Goal: Task Accomplishment & Management: Manage account settings

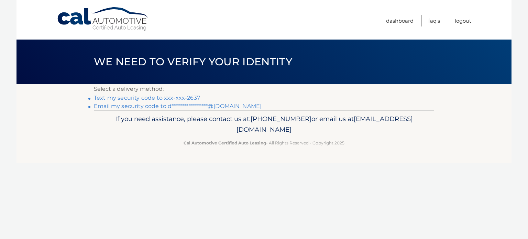
click at [181, 99] on link "Text my security code to xxx-xxx-2637" at bounding box center [147, 97] width 106 height 7
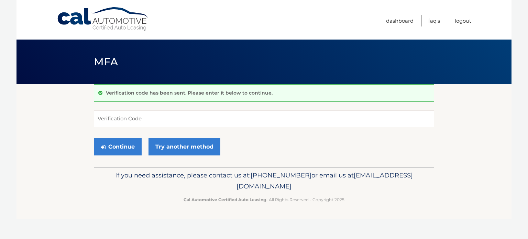
click at [173, 119] on input "Verification Code" at bounding box center [264, 118] width 340 height 17
type input "696076"
click at [94, 138] on button "Continue" at bounding box center [118, 146] width 48 height 17
click at [120, 149] on button "Continue" at bounding box center [118, 146] width 48 height 17
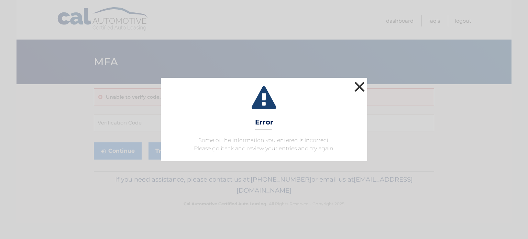
click at [365, 89] on button "×" at bounding box center [359, 87] width 14 height 14
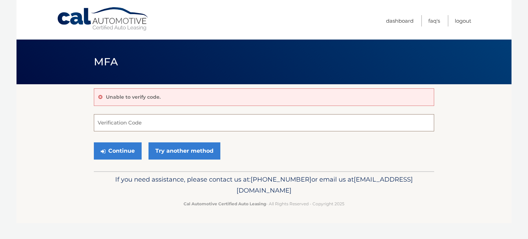
click at [154, 118] on input "Verification Code" at bounding box center [264, 122] width 340 height 17
type input "696076"
click at [124, 157] on button "Continue" at bounding box center [118, 150] width 48 height 17
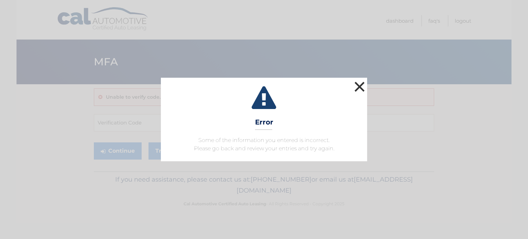
click at [354, 91] on button "×" at bounding box center [359, 87] width 14 height 14
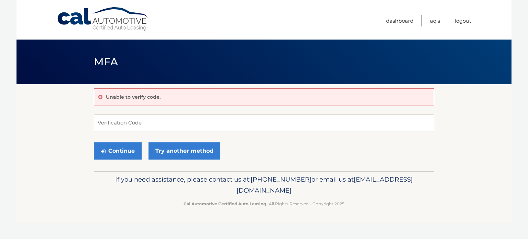
click at [183, 166] on div "Unable to verify code. Verification Code Continue Try another method" at bounding box center [264, 127] width 340 height 87
click at [185, 161] on div "Continue Try another method" at bounding box center [264, 150] width 340 height 23
click at [191, 155] on link "Try another method" at bounding box center [184, 150] width 72 height 17
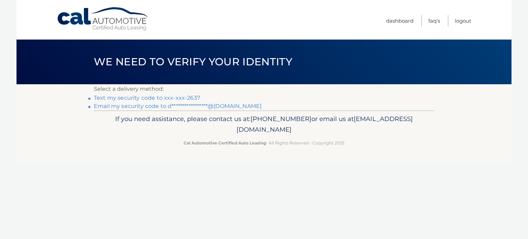
click at [137, 97] on link "Text my security code to xxx-xxx-2637" at bounding box center [147, 97] width 106 height 7
click at [171, 106] on link "**********" at bounding box center [178, 106] width 168 height 7
click at [463, 21] on link "Logout" at bounding box center [462, 20] width 16 height 11
click at [140, 99] on link "Text my security code to xxx-xxx-2637" at bounding box center [147, 97] width 106 height 7
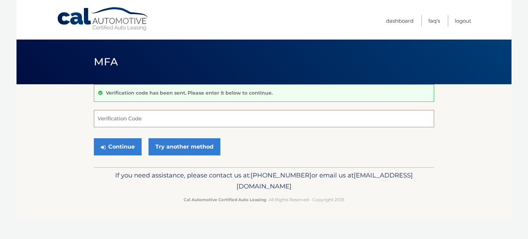
click at [131, 115] on input "Verification Code" at bounding box center [264, 118] width 340 height 17
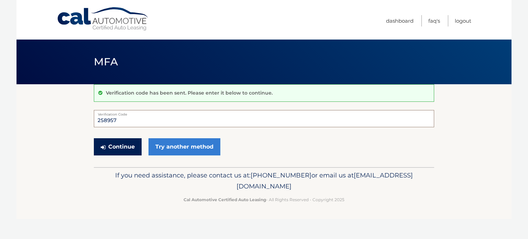
type input "258957"
click at [102, 151] on button "Continue" at bounding box center [118, 146] width 48 height 17
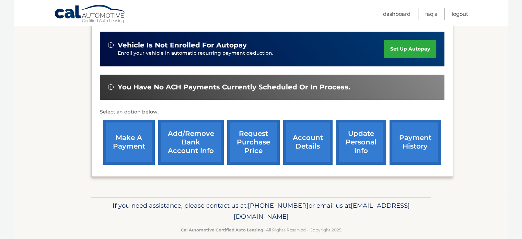
scroll to position [219, 0]
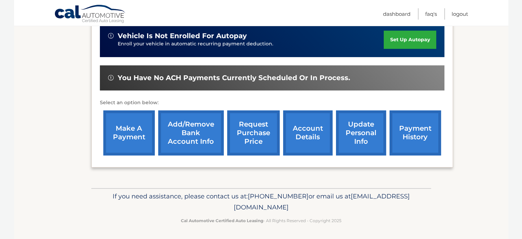
click at [413, 134] on link "payment history" at bounding box center [416, 132] width 52 height 45
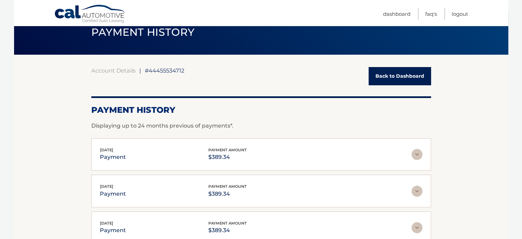
scroll to position [29, 0]
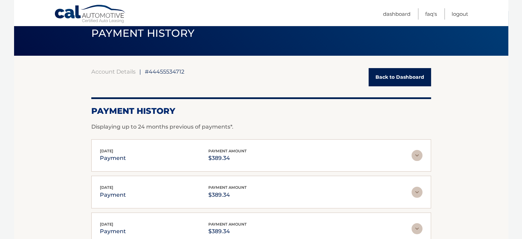
click at [412, 153] on img at bounding box center [417, 155] width 11 height 11
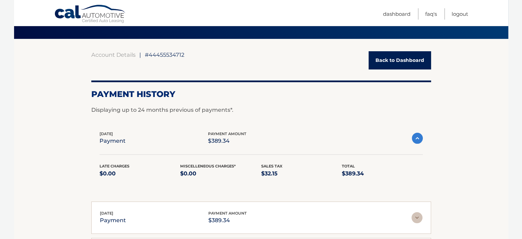
scroll to position [0, 0]
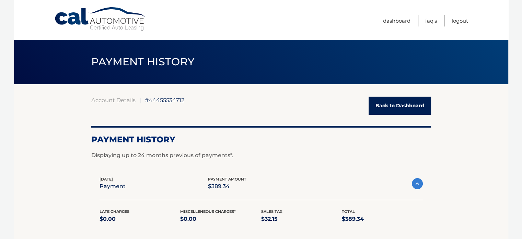
click at [400, 104] on link "Back to Dashboard" at bounding box center [400, 106] width 63 height 18
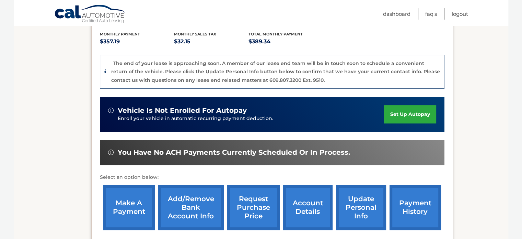
scroll to position [145, 0]
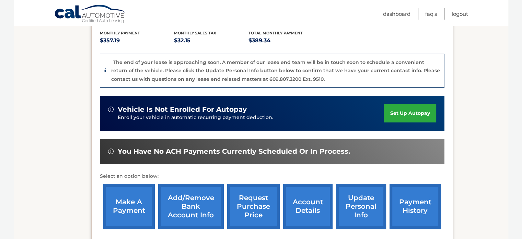
click at [114, 198] on link "make a payment" at bounding box center [129, 206] width 52 height 45
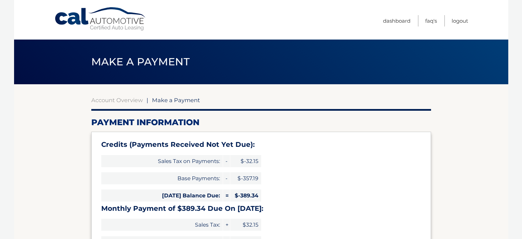
select select "YTBjMTZkNGMtYWJmZC00MTM5LTg5YTUtZWUzZDJlNWY4MjZi"
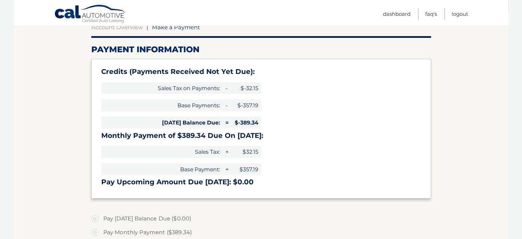
scroll to position [76, 0]
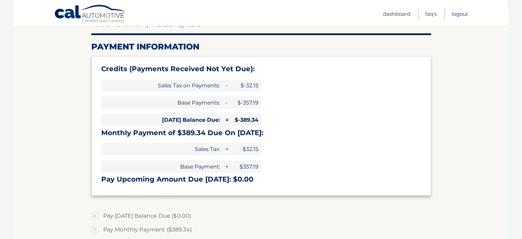
click at [465, 14] on link "Logout" at bounding box center [460, 13] width 16 height 11
